Goal: Transaction & Acquisition: Purchase product/service

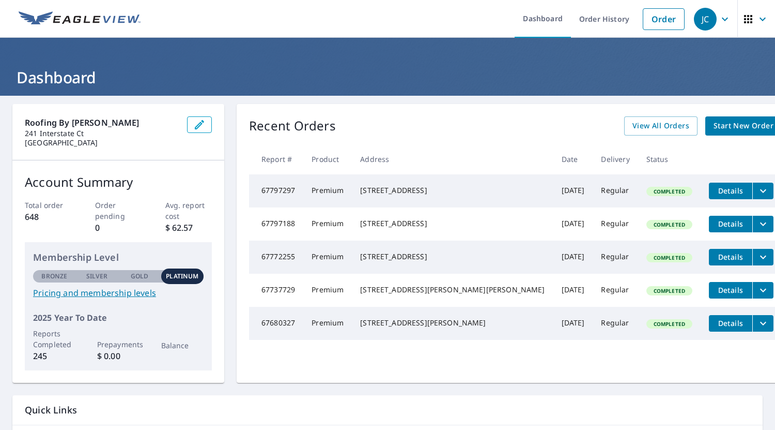
click at [714, 124] on span "Start New Order" at bounding box center [744, 125] width 60 height 13
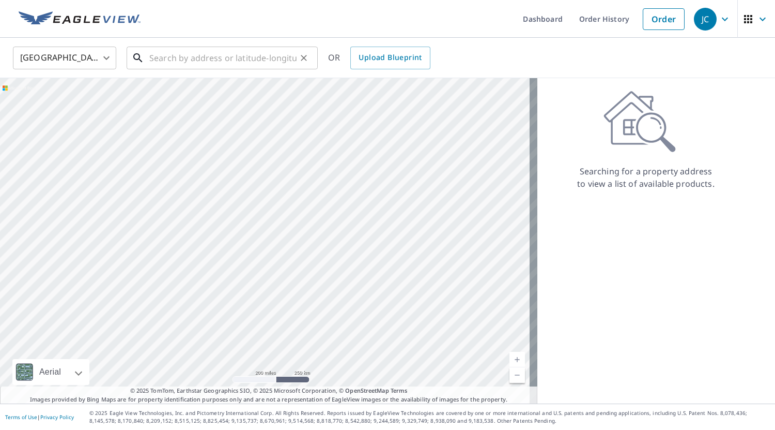
click at [184, 60] on input "text" at bounding box center [222, 57] width 147 height 29
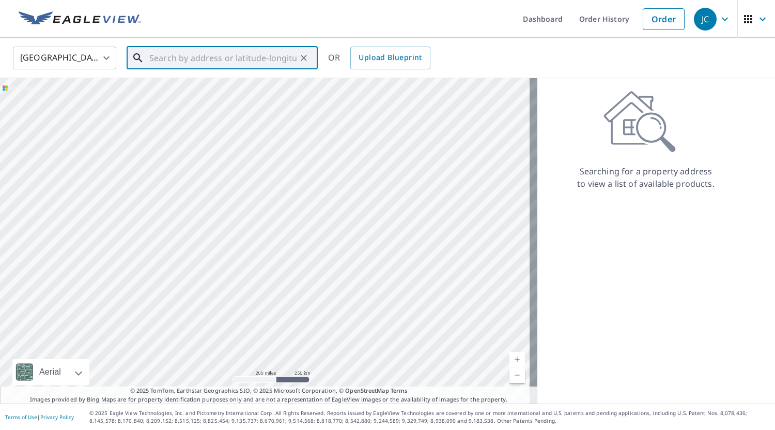
paste input "[STREET_ADDRESS][PERSON_NAME][PERSON_NAME]"
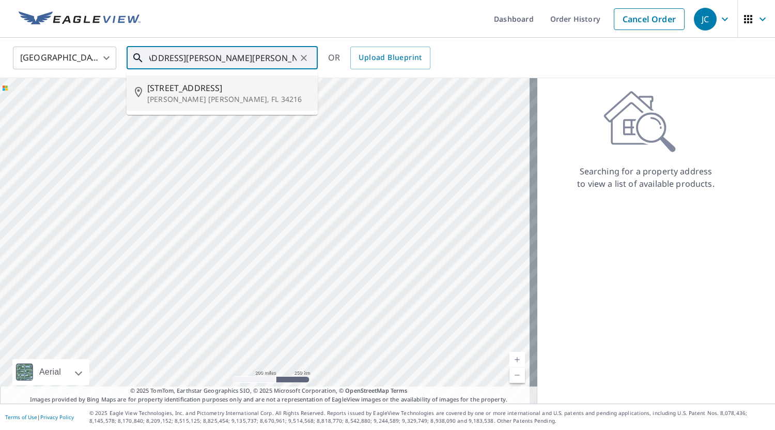
click at [182, 88] on span "[STREET_ADDRESS]" at bounding box center [228, 88] width 162 height 12
type input "[STREET_ADDRESS][PERSON_NAME][PERSON_NAME]"
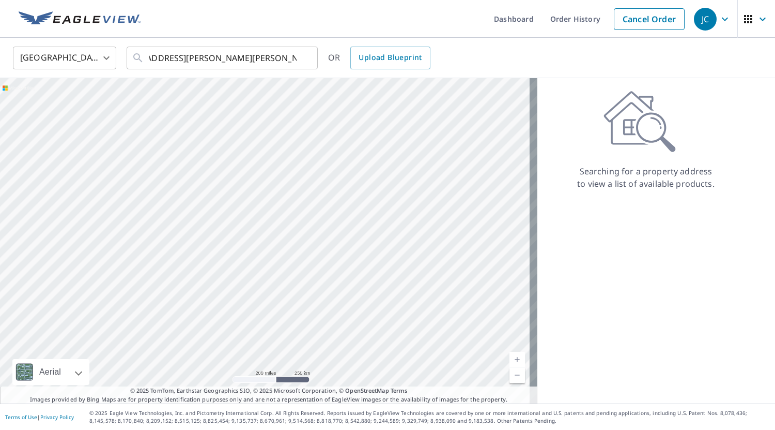
scroll to position [0, 0]
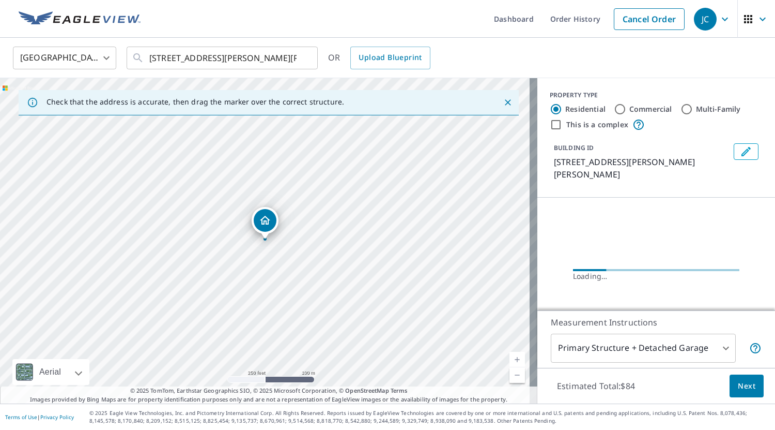
click at [510, 358] on link "Current Level 17, Zoom In" at bounding box center [518, 359] width 16 height 16
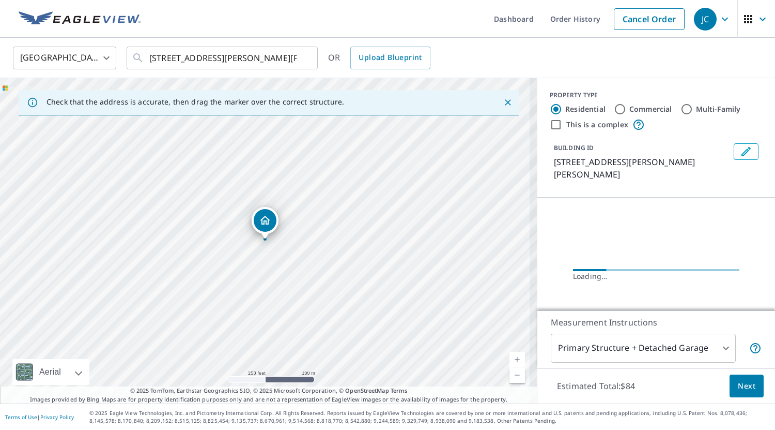
click at [510, 358] on link "Current Level 17.594612670754877, Zoom In" at bounding box center [518, 359] width 16 height 16
click at [510, 358] on link "Current Level 18.085198640976163, Zoom In Disabled" at bounding box center [518, 359] width 16 height 16
click at [510, 358] on link "Current Level 20, Zoom In Disabled" at bounding box center [518, 359] width 16 height 16
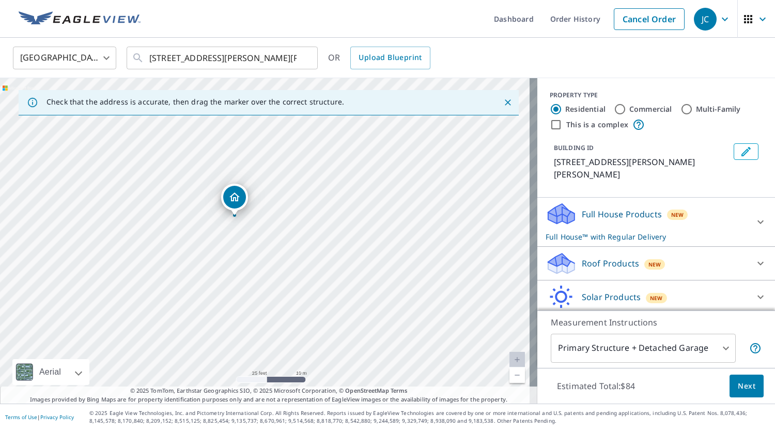
drag, startPoint x: 265, startPoint y: 225, endPoint x: 235, endPoint y: 202, distance: 38.7
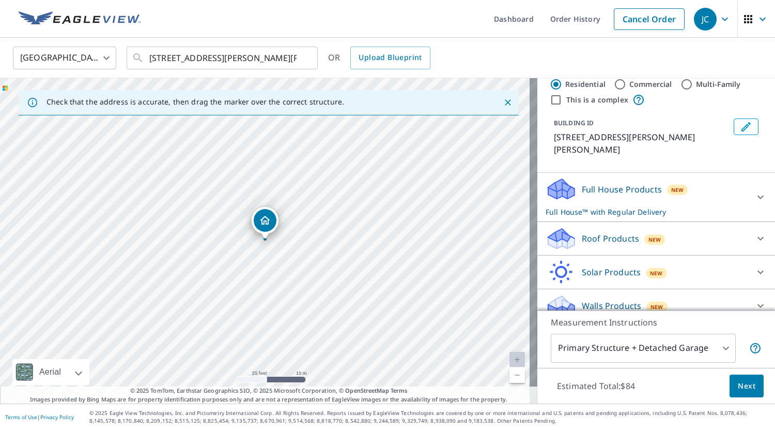
click at [682, 229] on div "Roof Products New" at bounding box center [647, 238] width 203 height 24
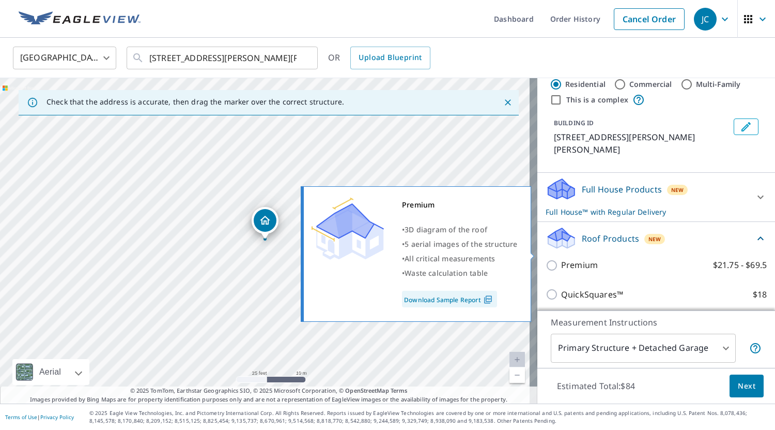
click at [550, 259] on input "Premium $21.75 - $69.5" at bounding box center [554, 265] width 16 height 12
checkbox input "true"
checkbox input "false"
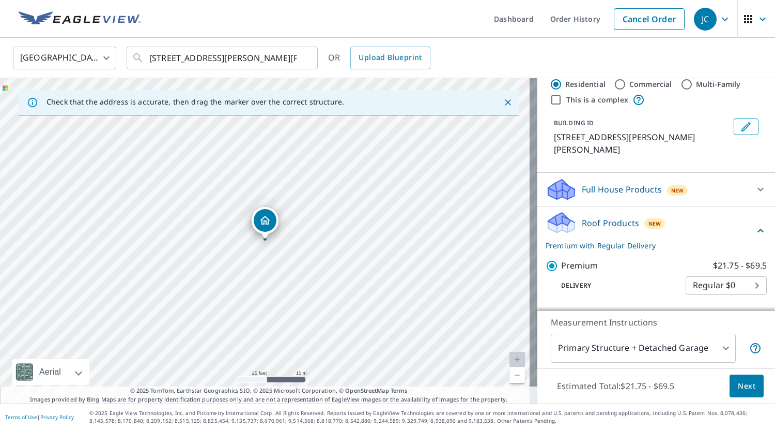
click at [742, 387] on span "Next" at bounding box center [747, 385] width 18 height 13
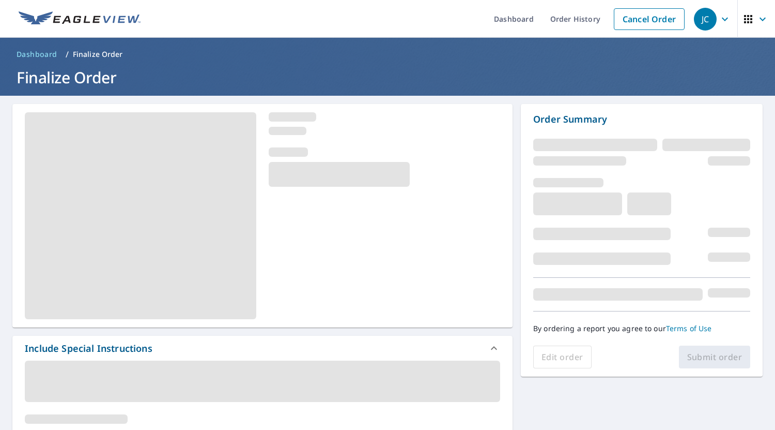
scroll to position [197, 0]
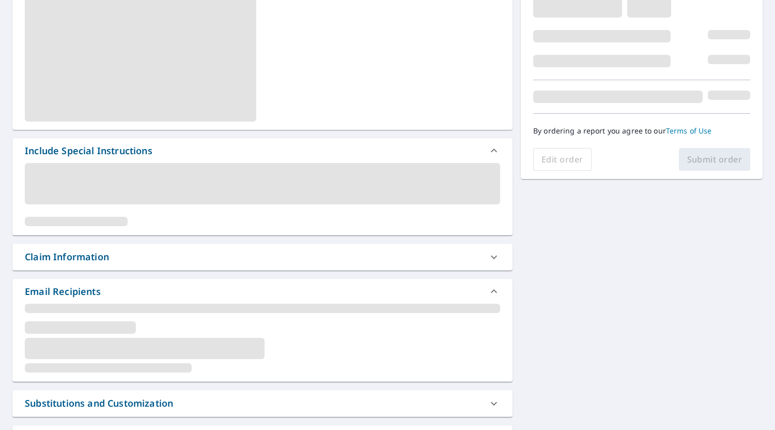
click at [76, 171] on span at bounding box center [263, 183] width 476 height 41
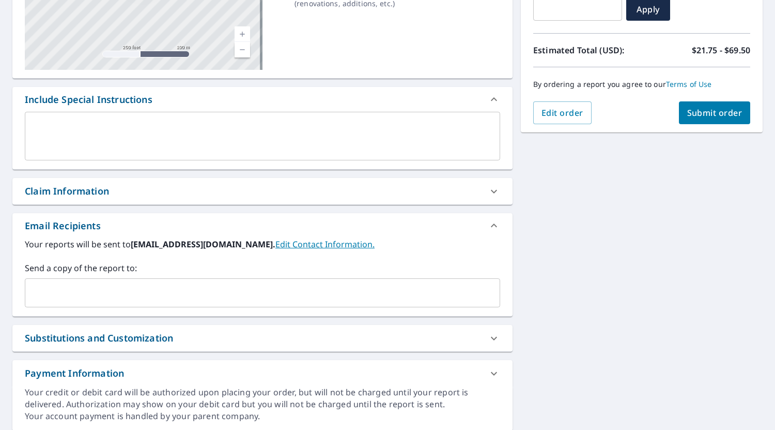
click at [84, 132] on textarea at bounding box center [262, 135] width 461 height 29
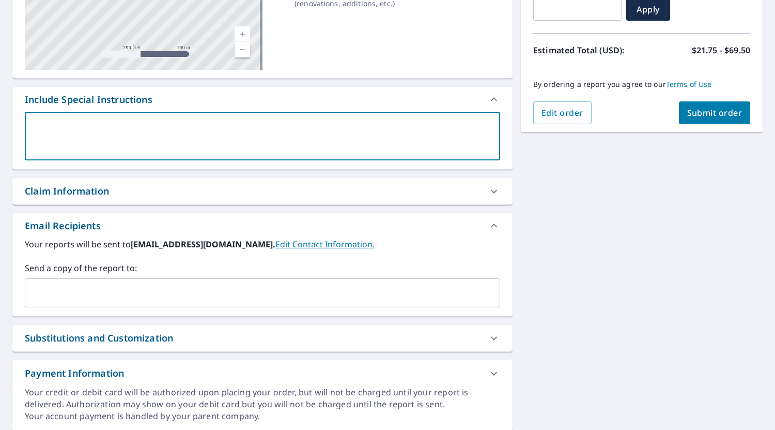
type textarea "P"
type textarea "x"
type textarea "Pl"
type textarea "x"
type textarea "Ple"
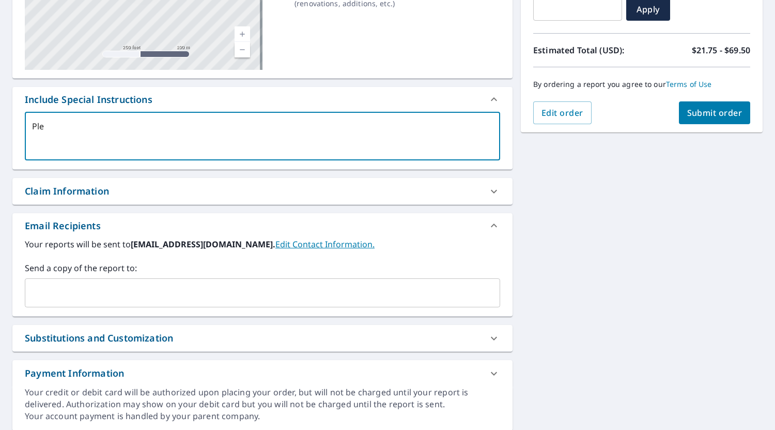
type textarea "x"
type textarea "Plea"
type textarea "x"
type textarea "Pleas"
type textarea "x"
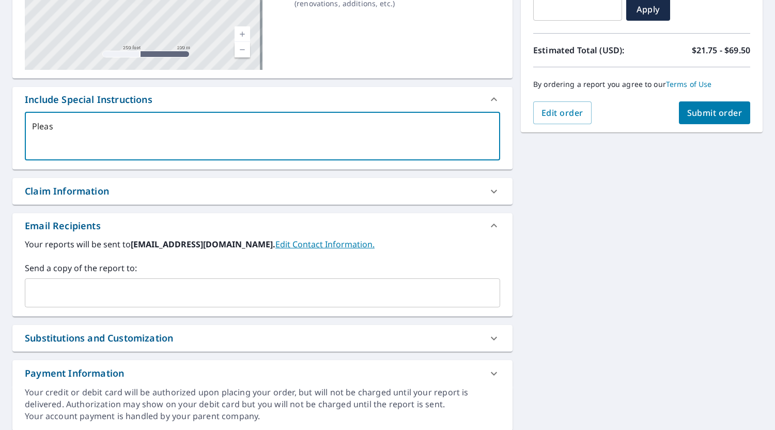
type textarea "Plea"
type textarea "x"
type textarea "Ple"
type textarea "x"
type textarea "Pl"
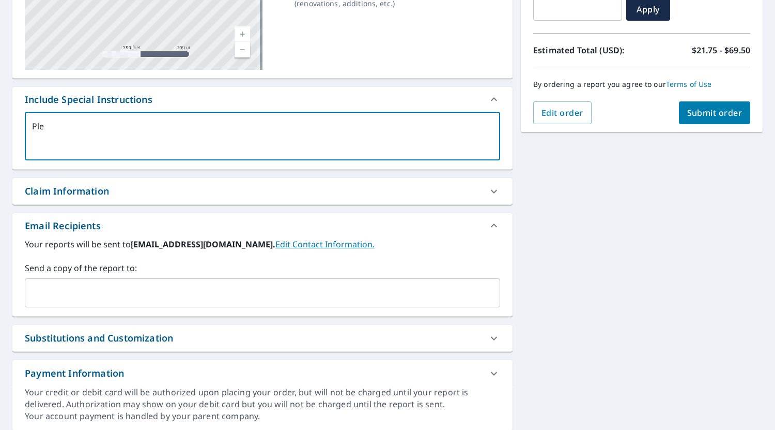
type textarea "x"
type textarea "P"
type textarea "x"
type textarea "A"
type textarea "x"
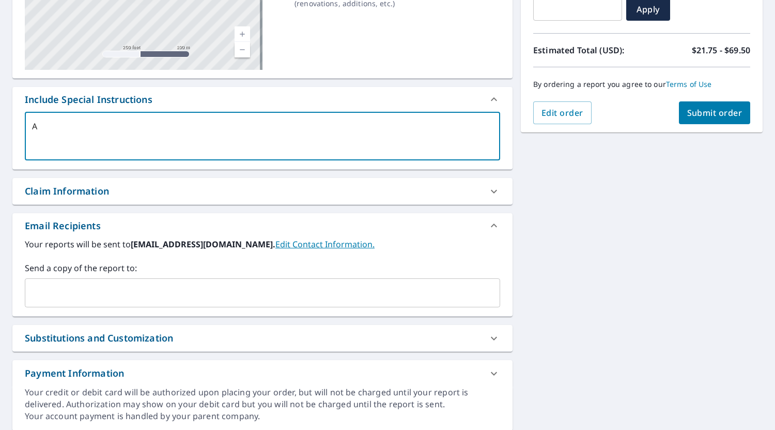
type textarea "AT"
type textarea "x"
type textarea "ATT"
type textarea "x"
type textarea "ATTE"
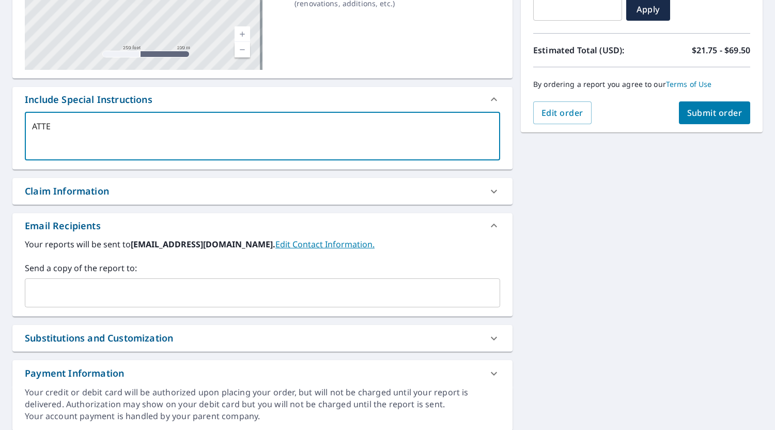
type textarea "x"
type textarea "ATTEN"
type textarea "x"
type textarea "ATTENT"
type textarea "x"
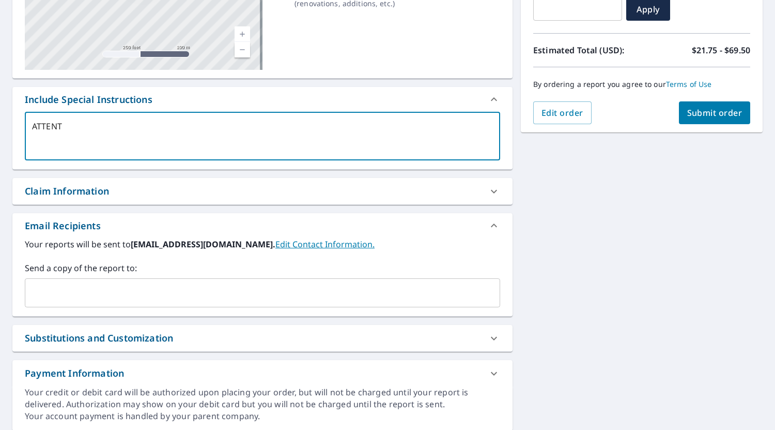
type textarea "ATTENTI"
type textarea "x"
type textarea "ATTENTIO"
type textarea "x"
type textarea "ATTENTION"
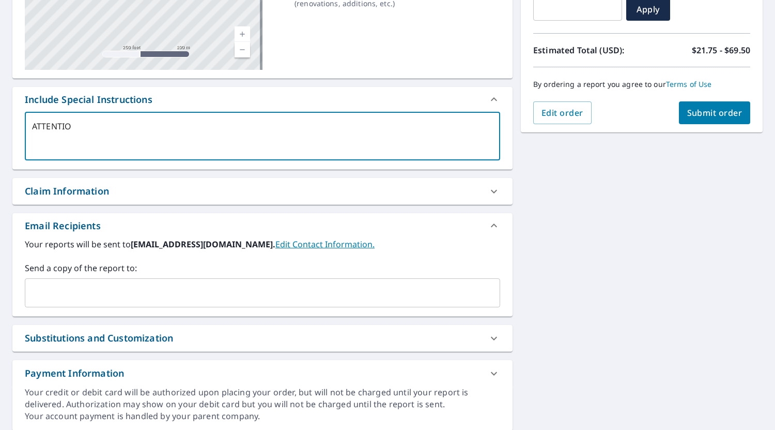
type textarea "x"
type textarea "ATTENTION"
type textarea "x"
type textarea "ATTENTION -"
type textarea "x"
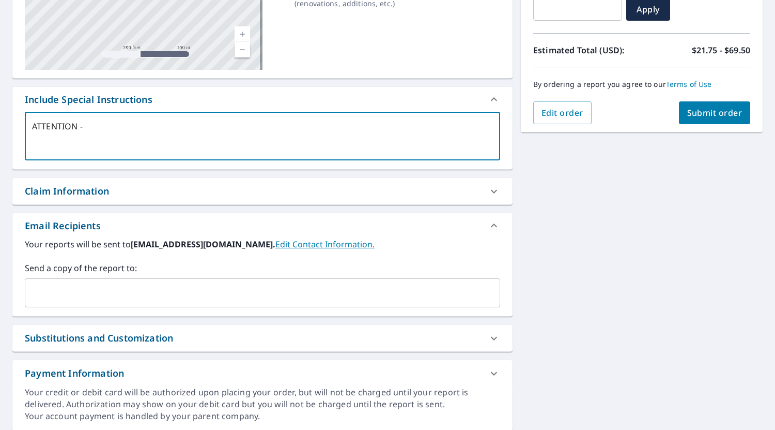
type textarea "ATTENTION -"
type textarea "x"
type textarea "ATTENTION - P"
type textarea "x"
type textarea "ATTENTION - Pl"
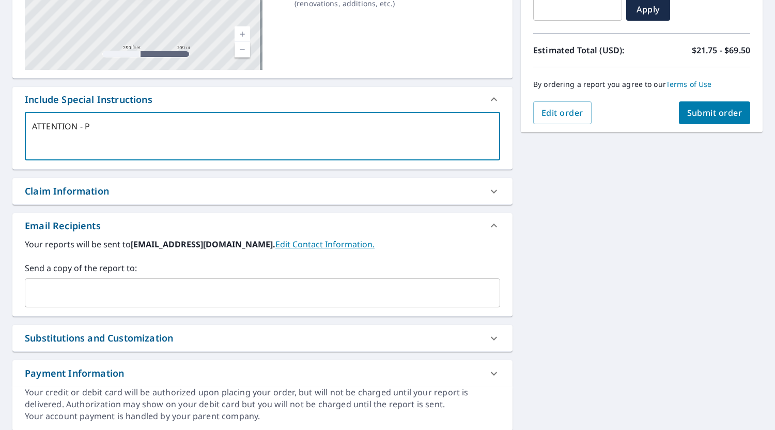
type textarea "x"
type textarea "ATTENTION - Ple"
type textarea "x"
type textarea "ATTENTION - [PERSON_NAME]"
type textarea "x"
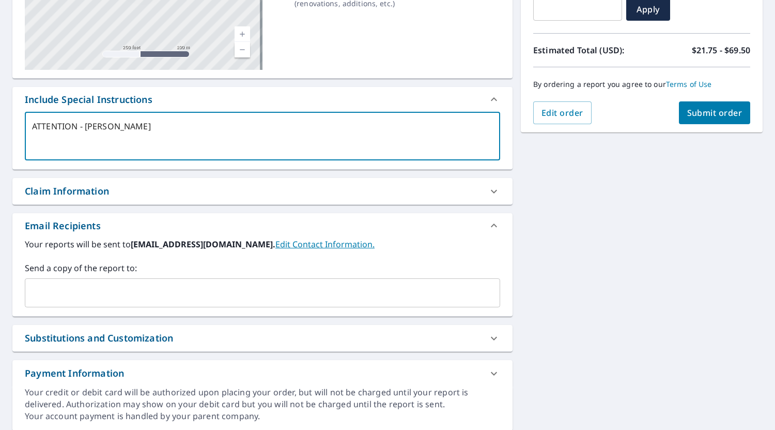
type textarea "ATTENTION - Pleas"
type textarea "x"
type textarea "ATTENTION - Please"
type textarea "x"
type textarea "ATTENTION - Please"
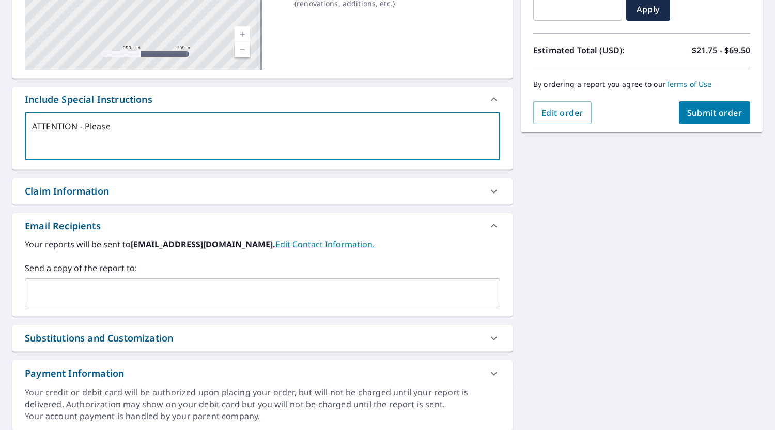
type textarea "x"
type textarea "ATTENTION - Please i"
type textarea "x"
type textarea "ATTENTION - Please in"
type textarea "x"
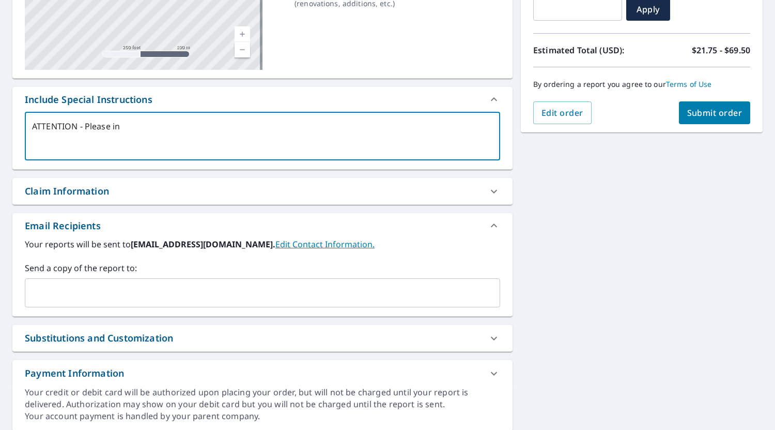
type textarea "ATTENTION - Please inl"
type textarea "x"
type textarea "ATTENTION - Please inlc"
type textarea "x"
type textarea "ATTENTION - Please inlcu"
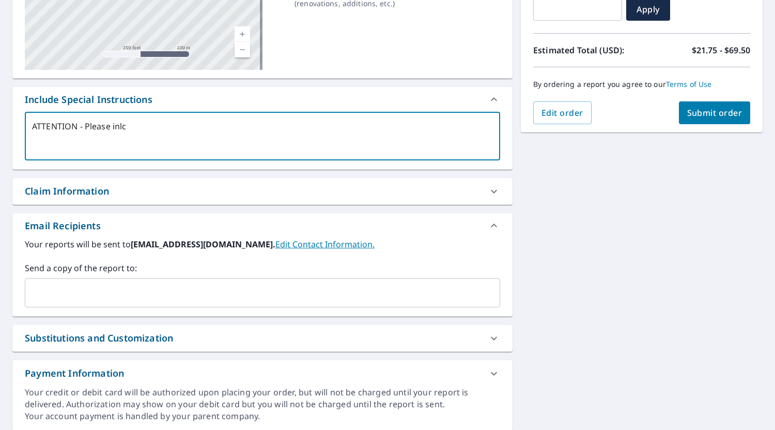
type textarea "x"
type textarea "ATTENTION - Please inlcud"
type textarea "x"
type textarea "ATTENTION - Please inlcude"
type textarea "x"
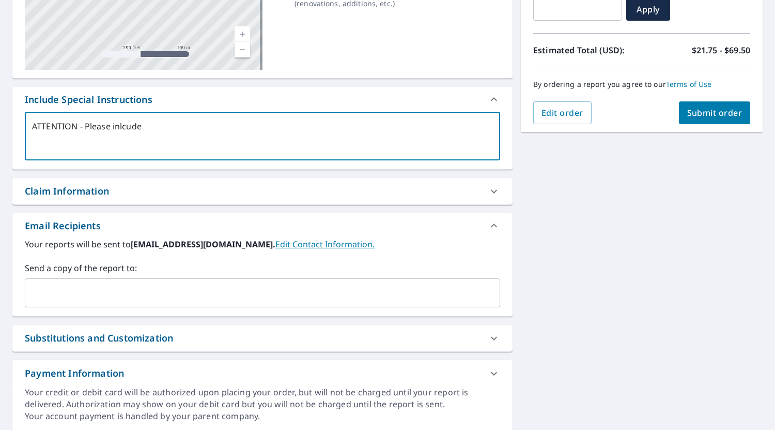
type textarea "ATTENTION - Please inlcude"
type textarea "x"
type textarea "ATTENTION - Please inlcude"
type textarea "x"
type textarea "ATTENTION - Please inlcud"
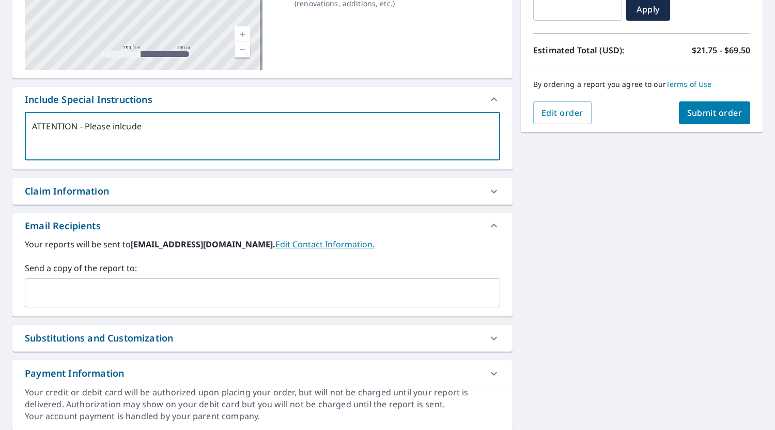
type textarea "x"
type textarea "ATTENTION - Please inlcu"
type textarea "x"
type textarea "ATTENTION - Please inlc"
type textarea "x"
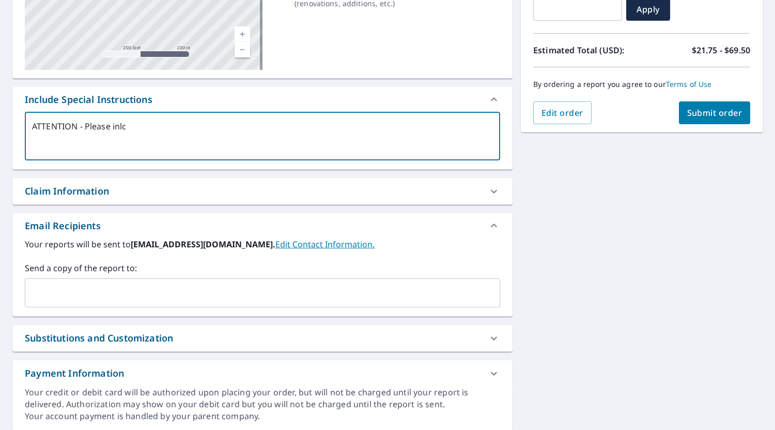
type textarea "ATTENTION - Please inl"
type textarea "x"
type textarea "ATTENTION - Please in"
type textarea "x"
type textarea "ATTENTION - Please inc"
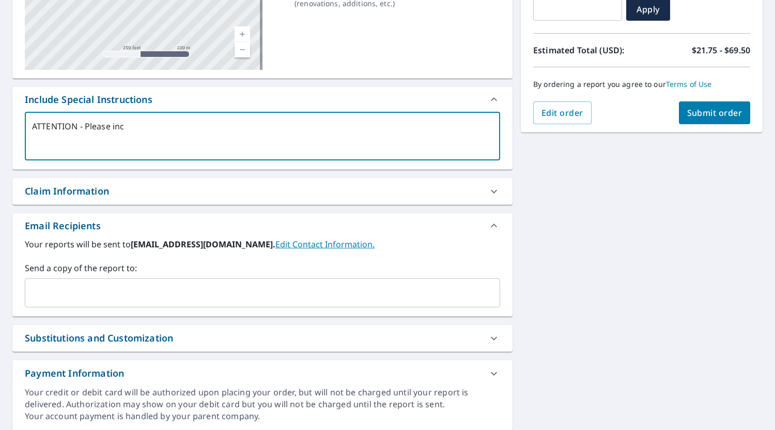
type textarea "x"
type textarea "ATTENTION - Please incl"
type textarea "x"
type textarea "ATTENTION - Please inclu"
type textarea "x"
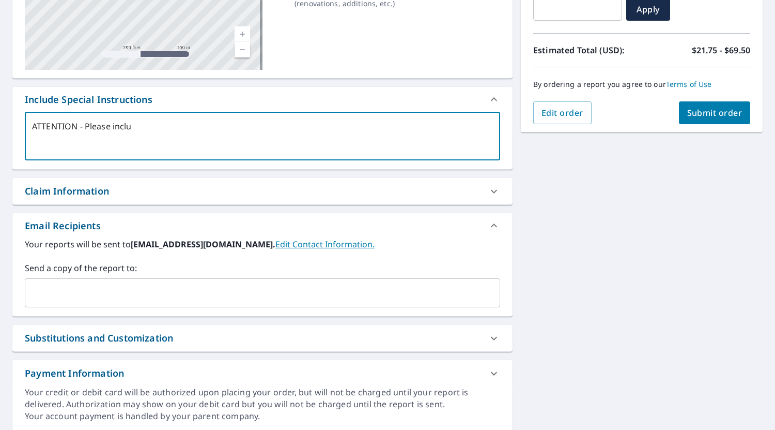
type textarea "ATTENTION - Please includ"
type textarea "x"
type textarea "ATTENTION - Please include"
type textarea "x"
type textarea "ATTENTION - Please include"
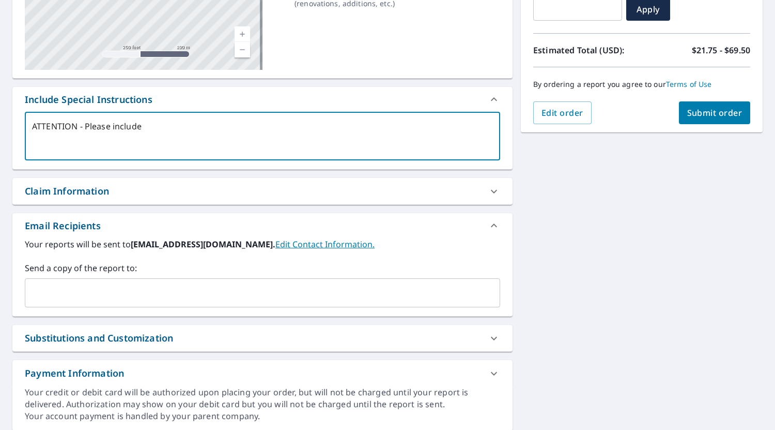
type textarea "x"
type textarea "ATTENTION - Please include a"
type textarea "x"
type textarea "ATTENTION - Please include al"
type textarea "x"
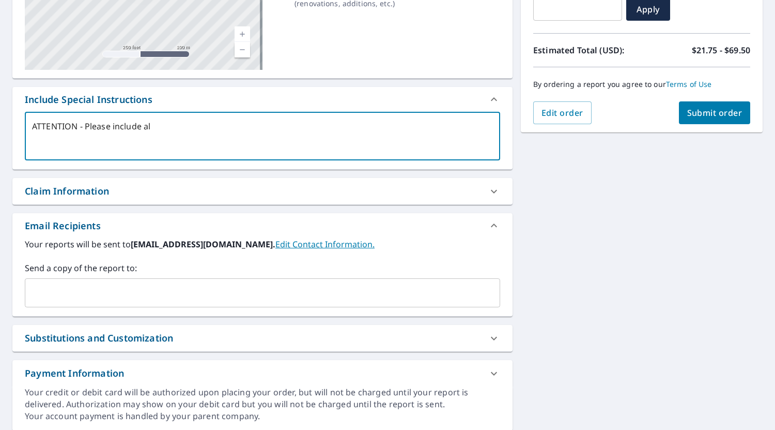
type textarea "ATTENTION - Please include all"
type textarea "x"
type textarea "ATTENTION - Please include all"
type textarea "x"
type textarea "ATTENTION - Please include all ("
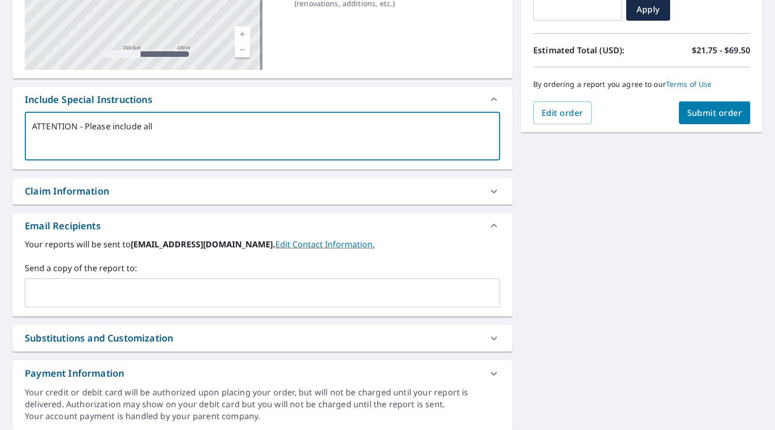
type textarea "x"
type textarea "ATTENTION - Please include all (3"
type textarea "x"
type textarea "ATTENTION - Please include all (3)"
type textarea "x"
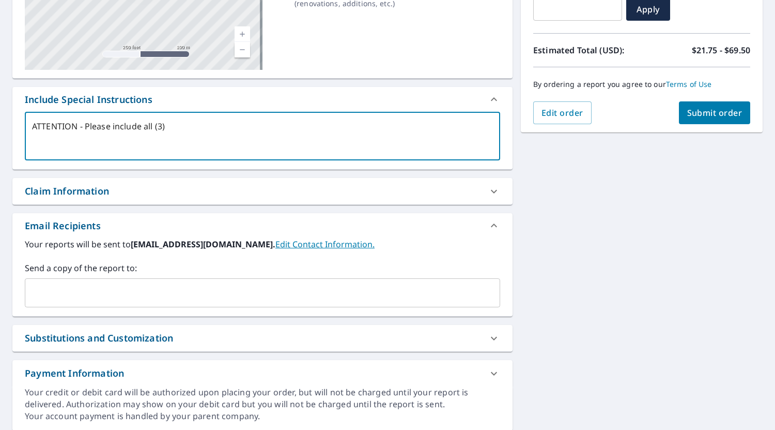
type textarea "ATTENTION - Please include all (3)"
type textarea "x"
type textarea "ATTENTION - Please include all (3) b"
type textarea "x"
type textarea "ATTENTION - Please include all (3) bu"
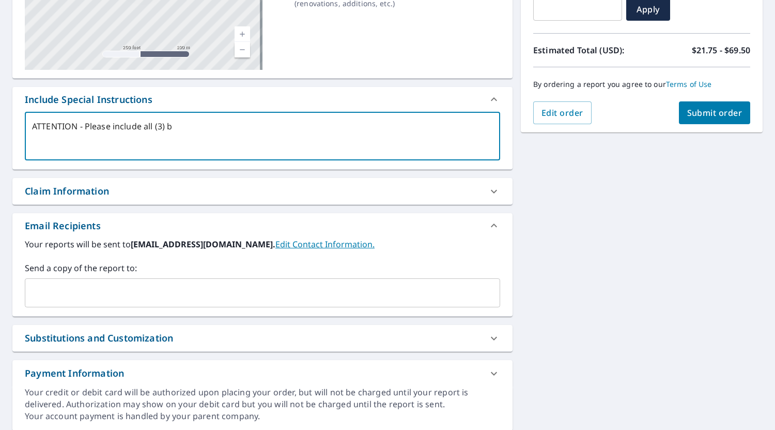
type textarea "x"
type textarea "ATTENTION - Please include all (3) [PERSON_NAME]"
type textarea "x"
type textarea "ATTENTION - Please include all (3) buil"
type textarea "x"
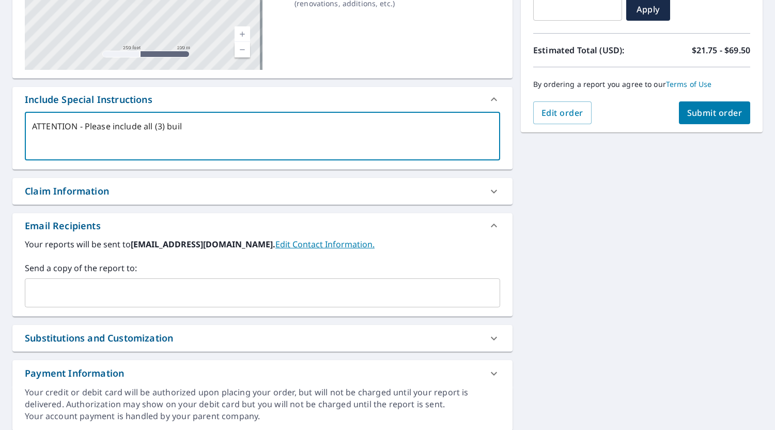
type textarea "ATTENTION - Please include all (3) build"
type textarea "x"
type textarea "ATTENTION - Please include all (3) buildi"
type textarea "x"
type textarea "ATTENTION - Please include all (3) buildin"
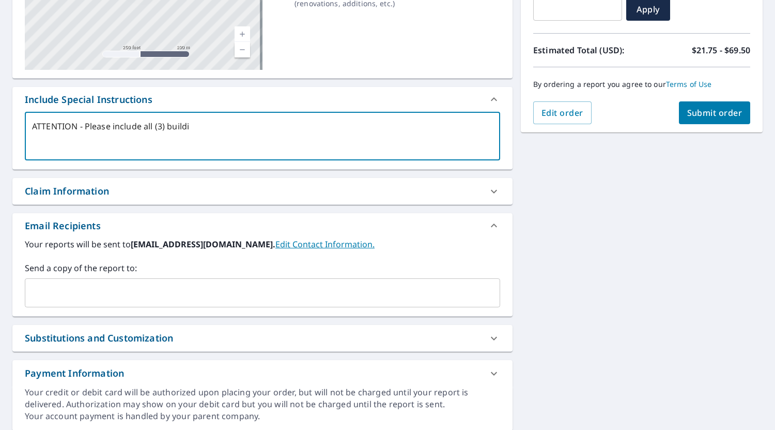
type textarea "x"
type textarea "ATTENTION - Please include all (3) building"
type textarea "x"
type textarea "ATTENTION - Please include all (3) buildings"
type textarea "x"
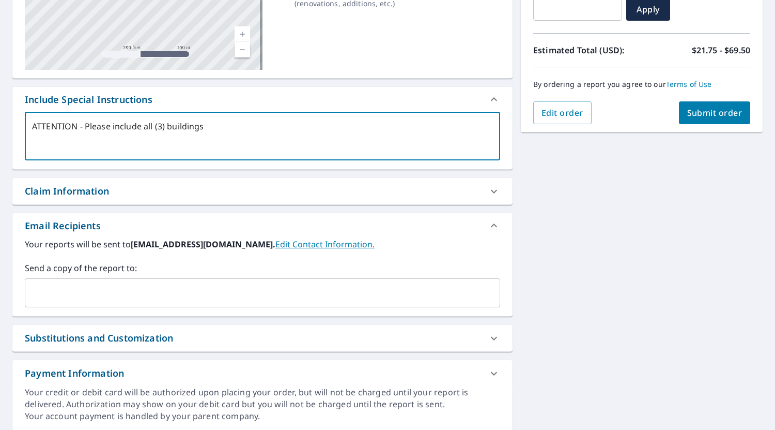
type textarea "ATTENTION - Please include all (3) buildings"
type textarea "x"
type textarea "ATTENTION - Please include all (3) buildings i"
type textarea "x"
type textarea "ATTENTION - Please include all (3) buildings in"
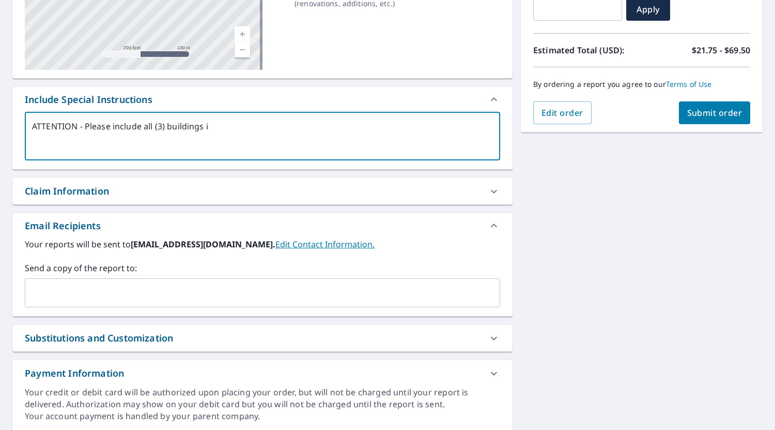
type textarea "x"
type textarea "ATTENTION - Please include all (3) buildings in"
type textarea "x"
type textarea "ATTENTION - Please include all (3) buildings in t"
type textarea "x"
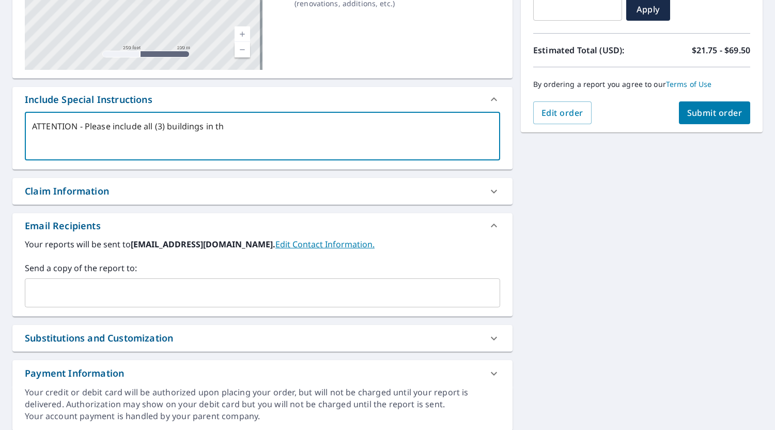
type textarea "ATTENTION - Please include all (3) buildings in the"
type textarea "x"
type textarea "ATTENTION - Please include all (3) buildings in the"
type textarea "x"
type textarea "ATTENTION - Please include all (3) buildings in the m"
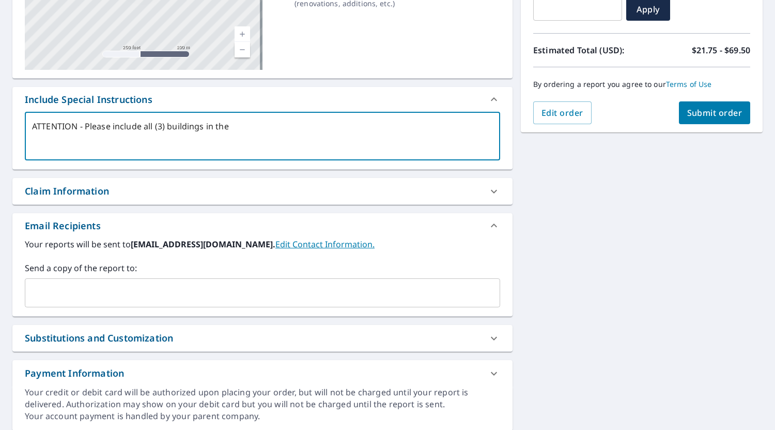
type textarea "x"
type textarea "ATTENTION - Please include all (3) buildings in the me"
type textarea "x"
type textarea "ATTENTION - Please include all (3) buildings in the mea"
type textarea "x"
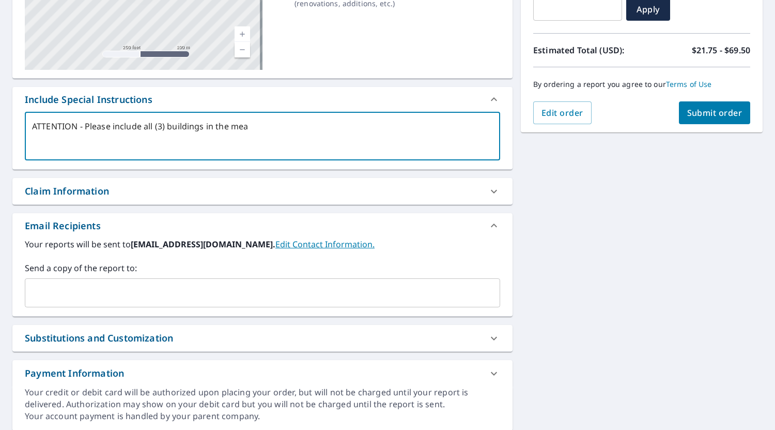
type textarea "ATTENTION - Please include all (3) buildings in the meas"
type textarea "x"
type textarea "ATTENTION - Please include all (3) buildings in the mea"
type textarea "x"
type textarea "ATTENTION - Please include all (3) buildings in the me"
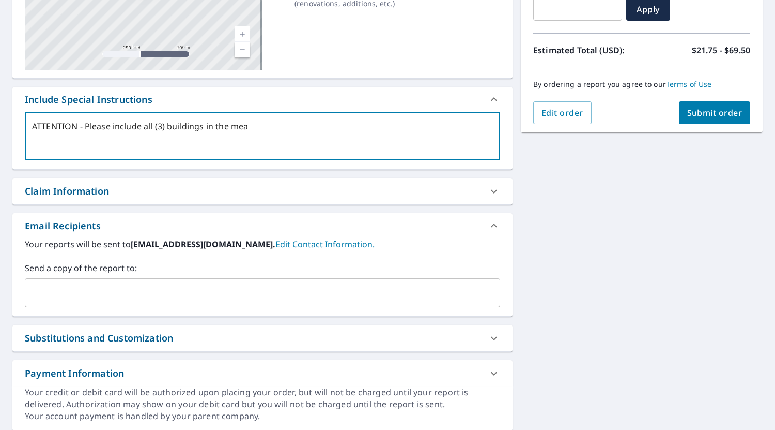
type textarea "x"
type textarea "ATTENTION - Please include all (3) buildings in the m"
type textarea "x"
type textarea "ATTENTION - Please include all (3) buildings in the"
type textarea "x"
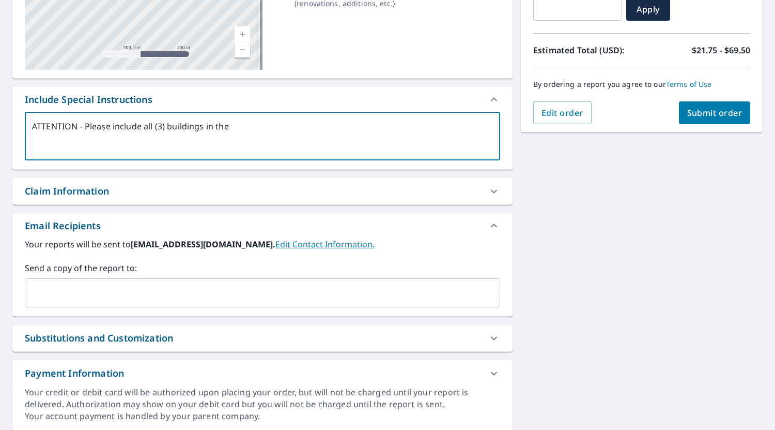
type textarea "ATTENTION - Please include all (3) buildings in the"
type textarea "x"
type textarea "ATTENTION - Please include all (3) buildings in th"
type textarea "x"
type textarea "ATTENTION - Please include all (3) buildings in t"
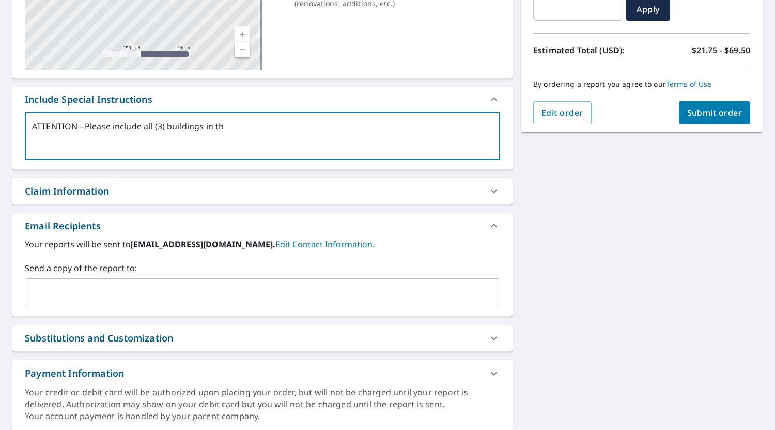
type textarea "x"
type textarea "ATTENTION - Please include all (3) buildings in"
type textarea "x"
type textarea "ATTENTION - Please include all (3) buildings in"
type textarea "x"
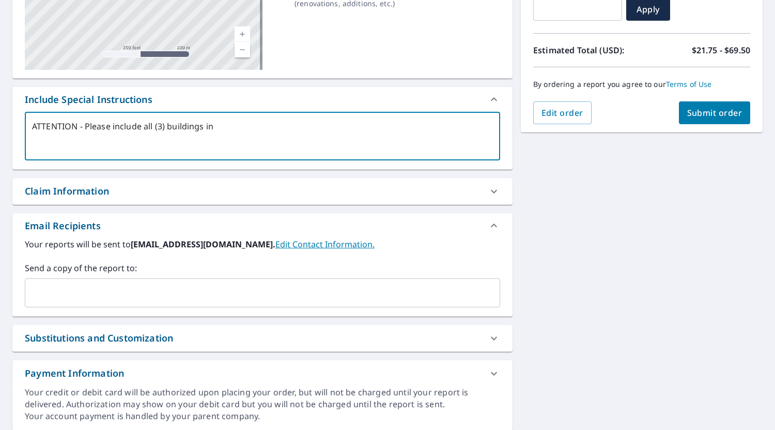
type textarea "ATTENTION - Please include all (3) buildings i"
type textarea "x"
type textarea "ATTENTION - Please include all (3) buildings"
type textarea "x"
type textarea "ATTENTION - Please include all (3) buildings"
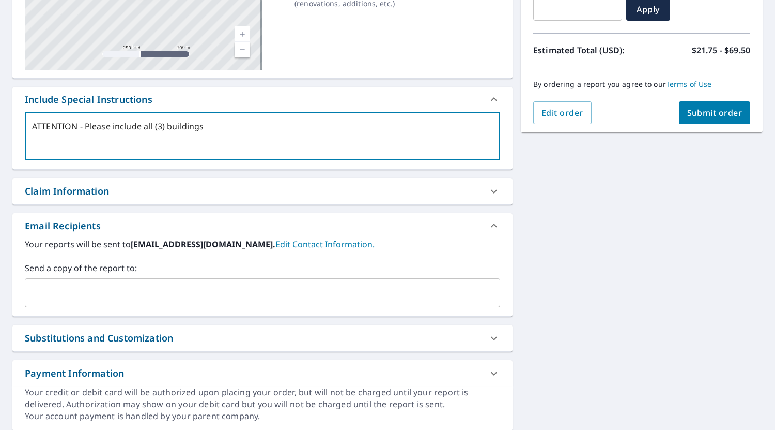
type textarea "x"
type textarea "ATTENTION - Please include all (3) buildings."
type textarea "x"
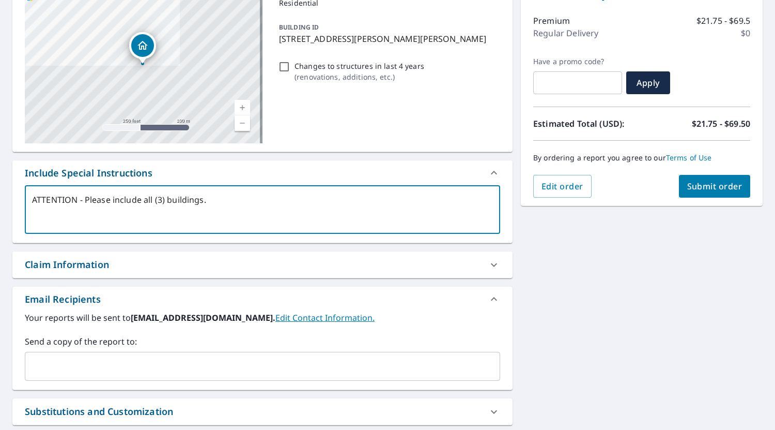
scroll to position [124, 0]
click at [65, 205] on textarea "ATTENTION - Please include all (3) buildings." at bounding box center [262, 209] width 461 height 29
click at [124, 204] on textarea "ATTENTION - Please include all (3) buildings." at bounding box center [262, 209] width 461 height 29
click at [211, 201] on textarea "ATTENTION - Please include all (3) buildings." at bounding box center [262, 209] width 461 height 29
type textarea "ATTENTION - Please include all (3) buildings"
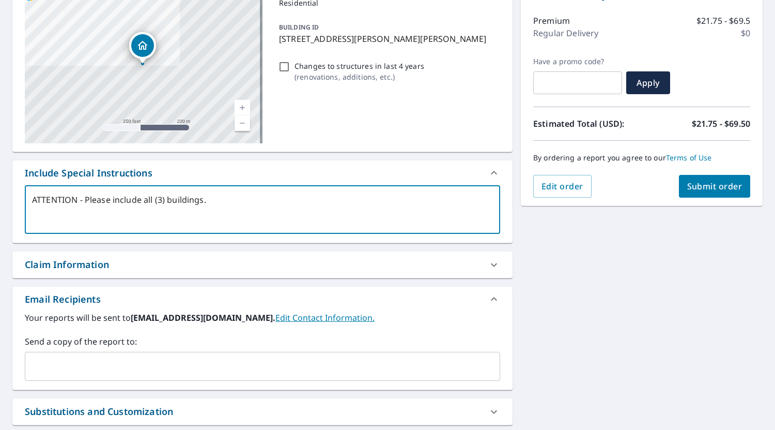
type textarea "x"
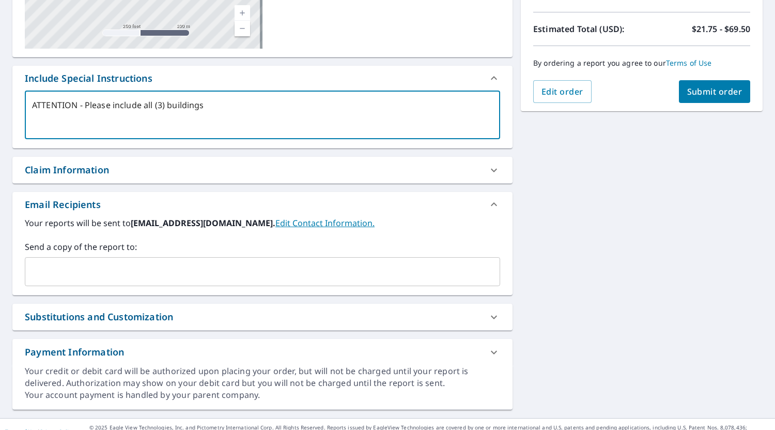
scroll to position [233, 0]
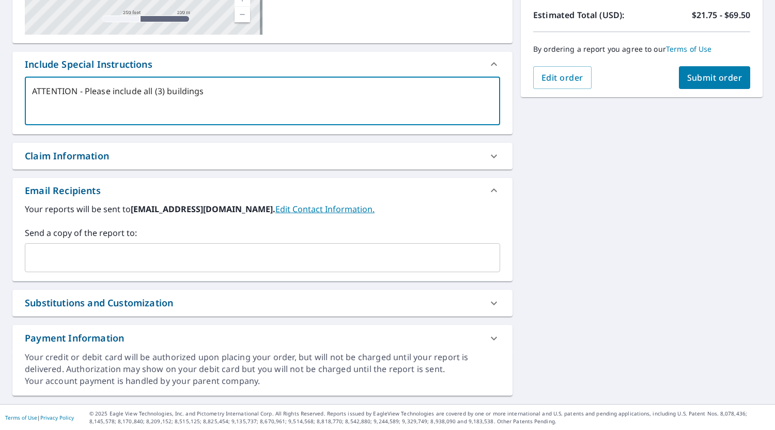
type textarea "ATTENTION - Please include all (3) buildings"
type textarea "x"
click at [155, 260] on input "text" at bounding box center [254, 258] width 451 height 20
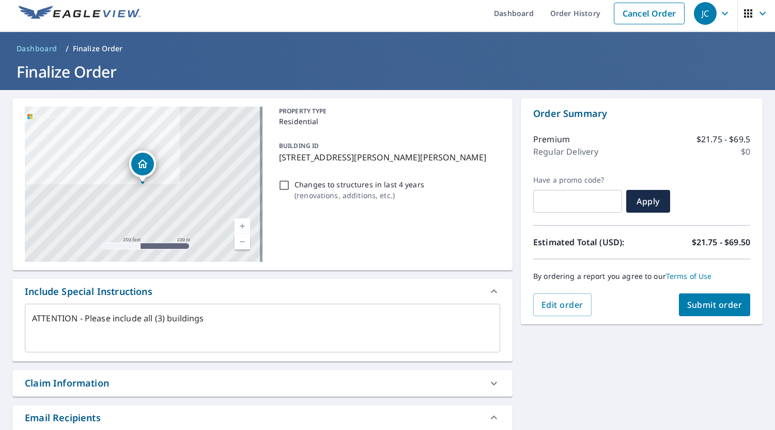
scroll to position [0, 0]
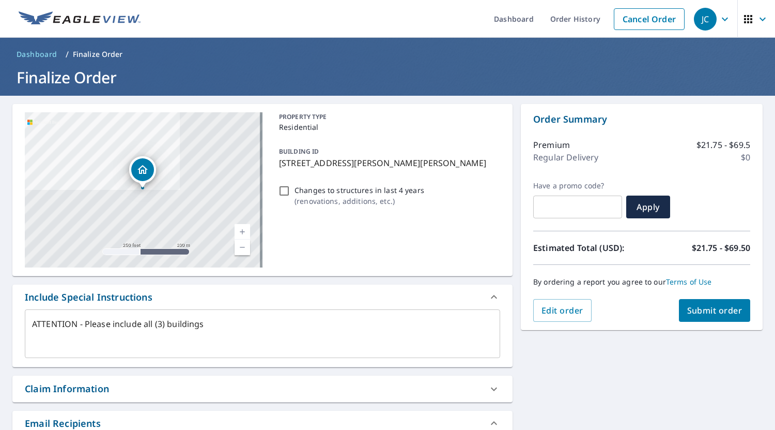
type input "[EMAIL_ADDRESS][DOMAIN_NAME]"
type textarea "x"
drag, startPoint x: 302, startPoint y: 327, endPoint x: 292, endPoint y: 326, distance: 10.4
click at [292, 326] on textarea "ATTENTION - Please include all (3) buildings" at bounding box center [262, 333] width 461 height 29
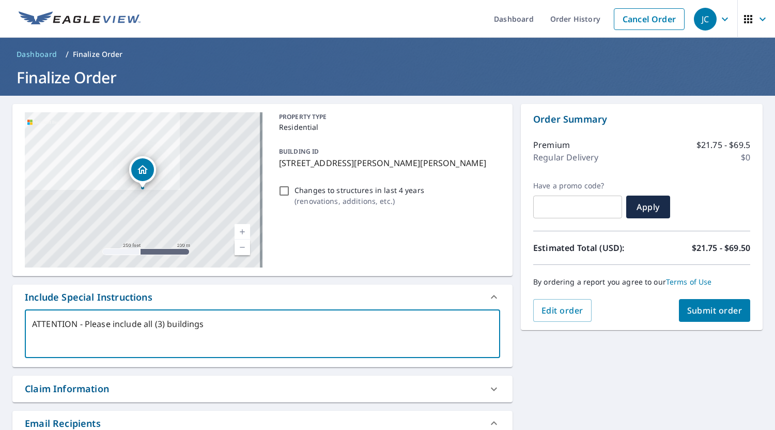
type textarea "ATTENTION - Please include all (3) buildings."
type textarea "x"
type textarea "ATTENTION - Please include all (3) buildings."
click at [725, 312] on span "Submit order" at bounding box center [714, 309] width 55 height 11
type textarea "x"
